Goal: Transaction & Acquisition: Purchase product/service

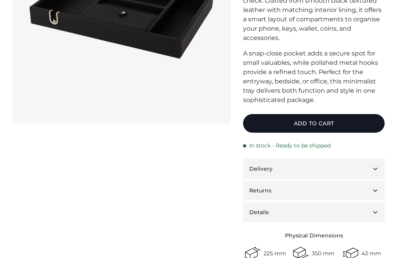
scroll to position [137, 0]
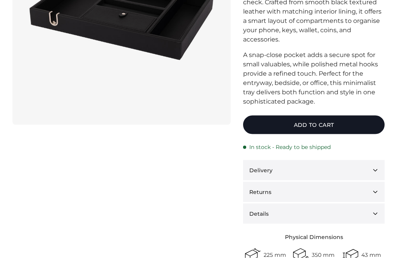
click at [373, 213] on button "Details" at bounding box center [313, 213] width 141 height 20
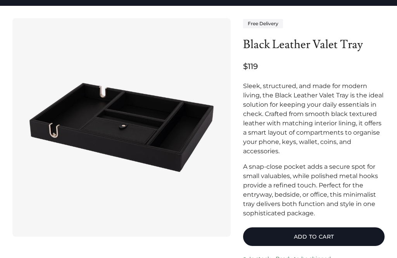
scroll to position [5, 0]
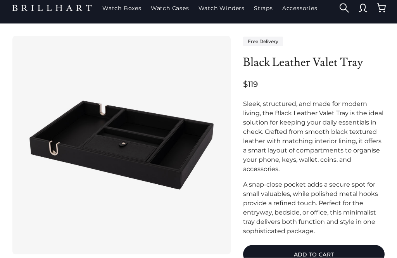
click at [342, 255] on button "Add to cart" at bounding box center [313, 254] width 141 height 19
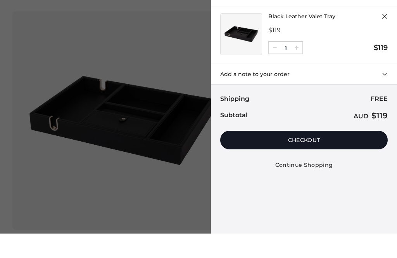
scroll to position [33, 0]
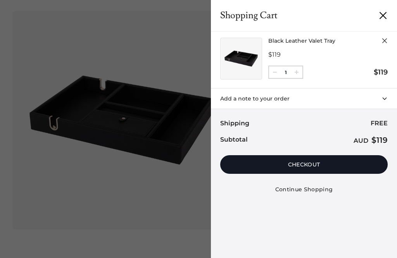
click at [251, 59] on img at bounding box center [241, 58] width 35 height 35
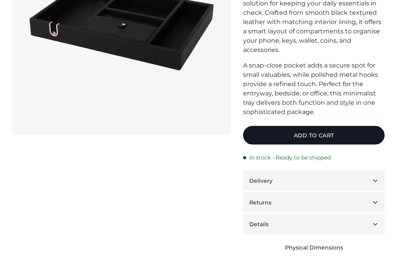
click at [381, 226] on button "Details" at bounding box center [313, 224] width 141 height 20
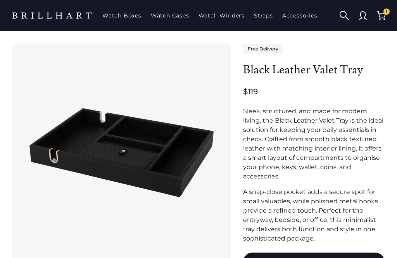
click at [160, 146] on img at bounding box center [121, 152] width 193 height 193
click at [160, 150] on img at bounding box center [121, 152] width 193 height 193
